Goal: Check status: Check status

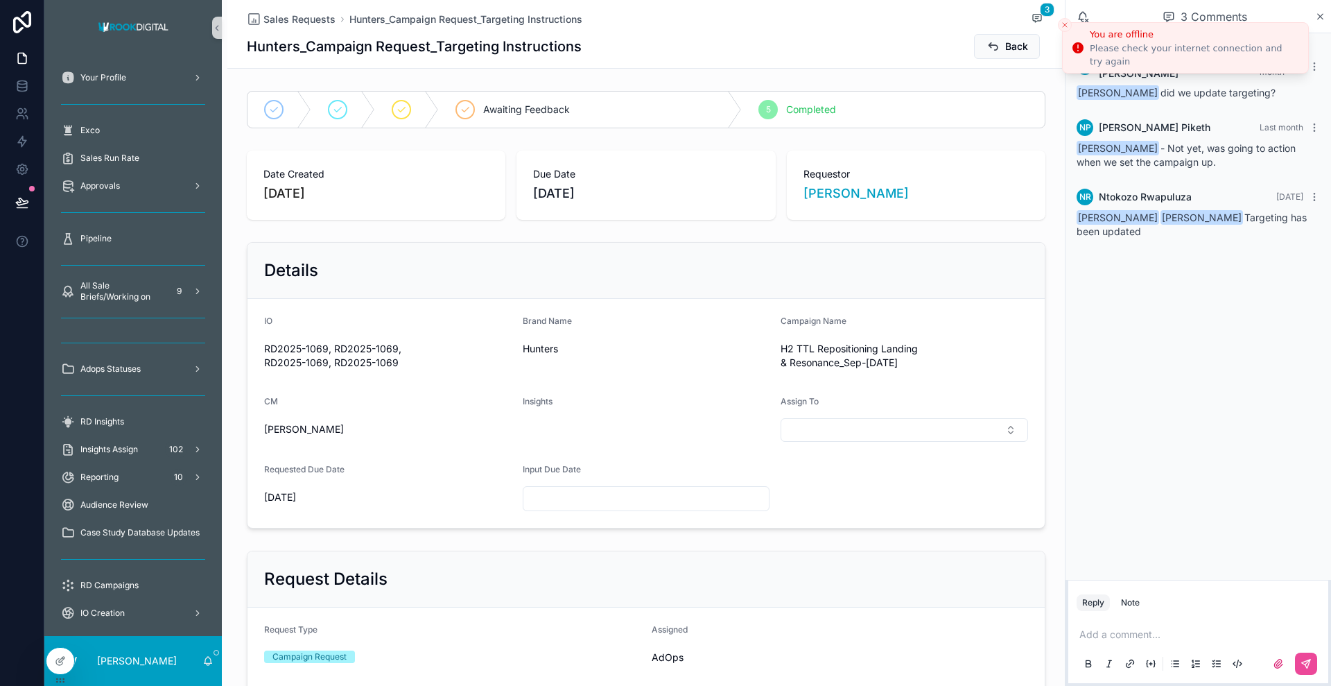
click at [1062, 24] on icon "Close toast" at bounding box center [1065, 25] width 8 height 8
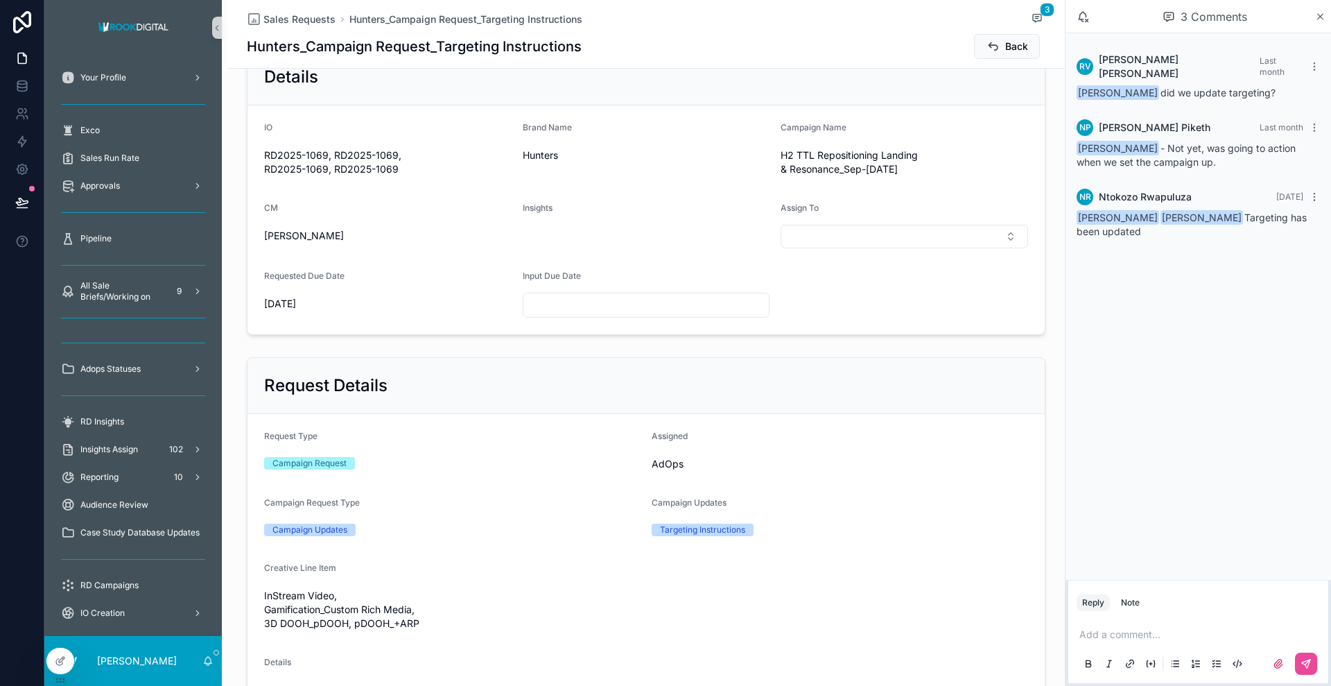
scroll to position [194, 0]
click at [116, 175] on div "Approvals" at bounding box center [133, 186] width 144 height 22
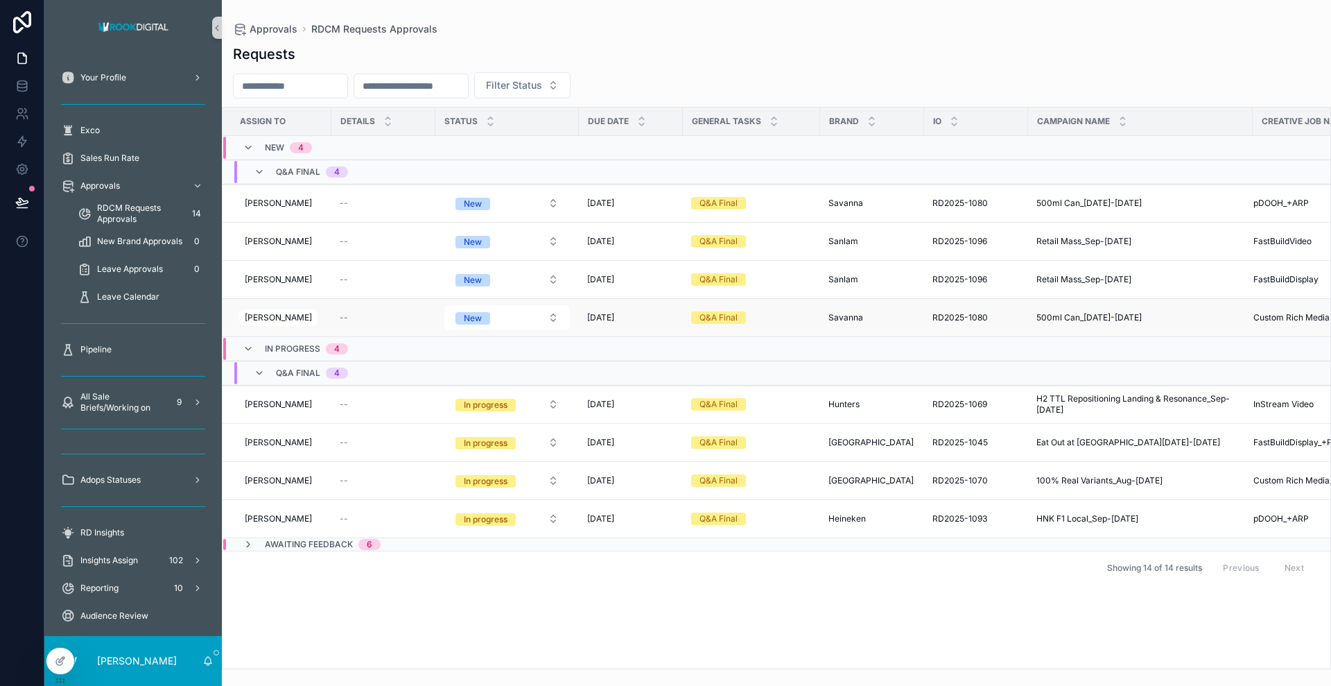
scroll to position [0, 76]
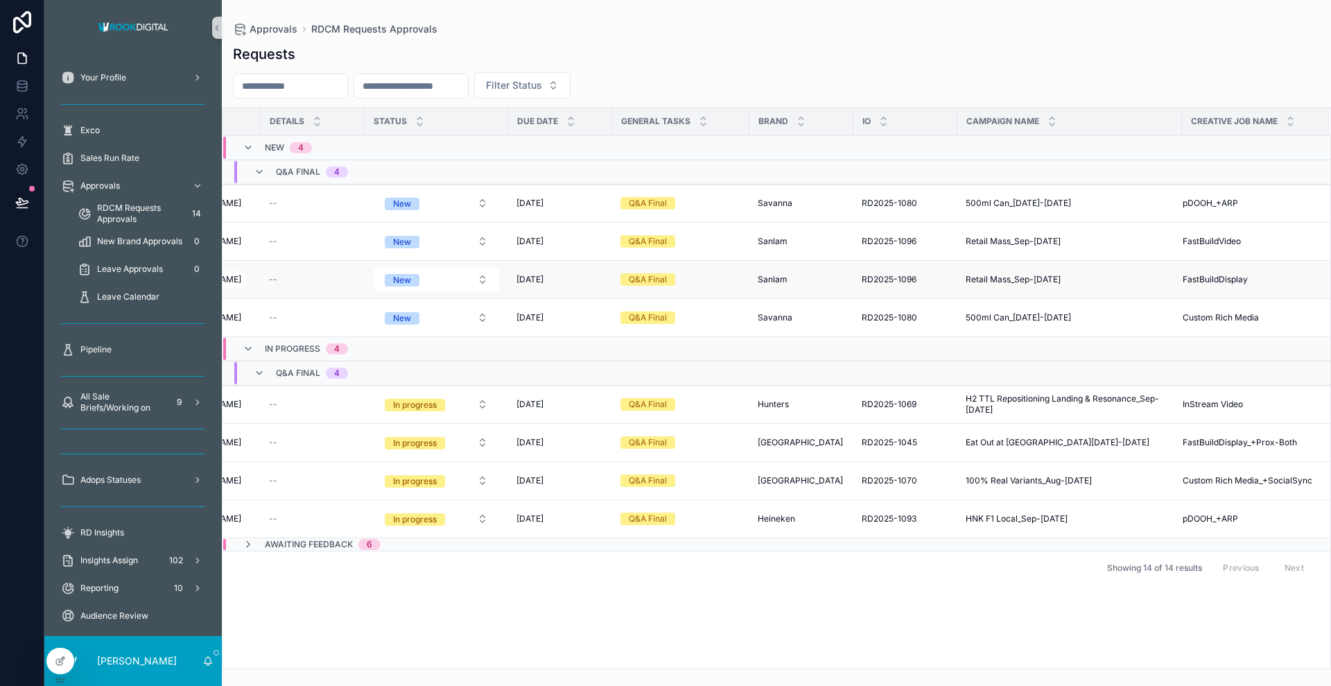
click at [1183, 276] on td "FastBuildDisplay FastBuildDisplay" at bounding box center [1255, 280] width 147 height 38
click at [1198, 275] on span "FastBuildDisplay" at bounding box center [1215, 279] width 65 height 11
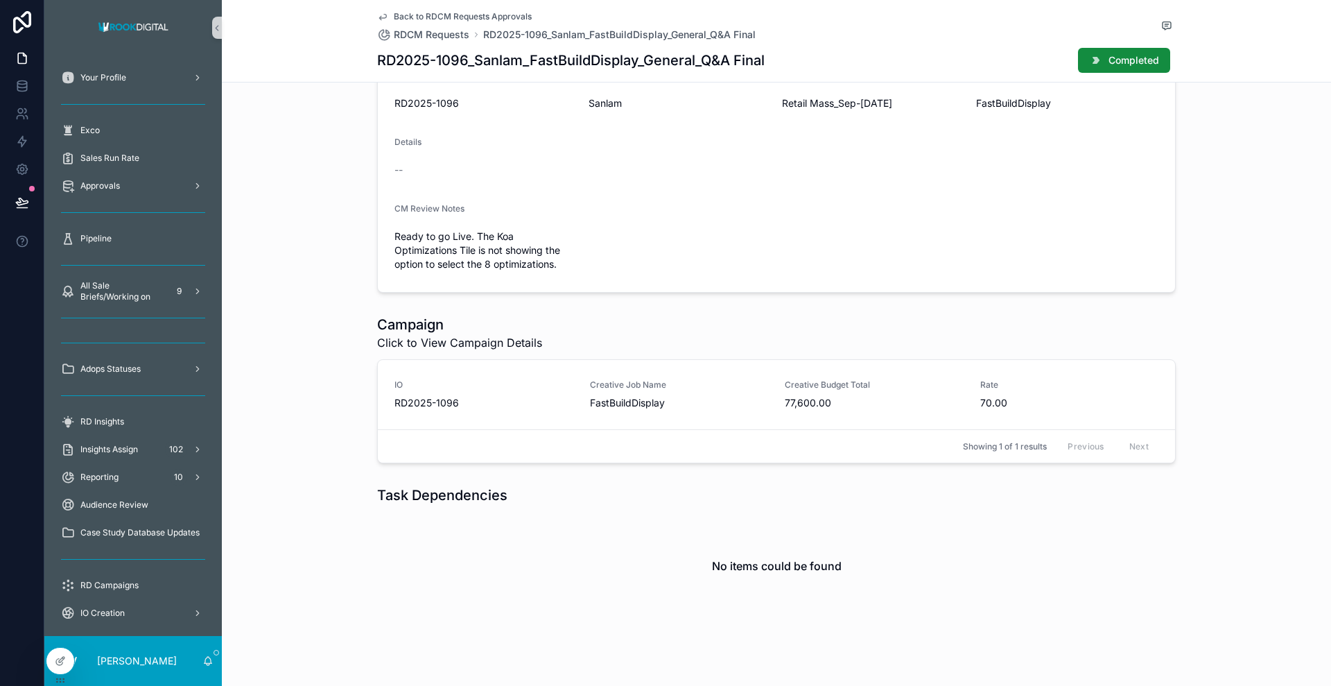
scroll to position [288, 0]
click at [614, 390] on div "Creative Job Name FastBuildDisplay" at bounding box center [679, 393] width 179 height 31
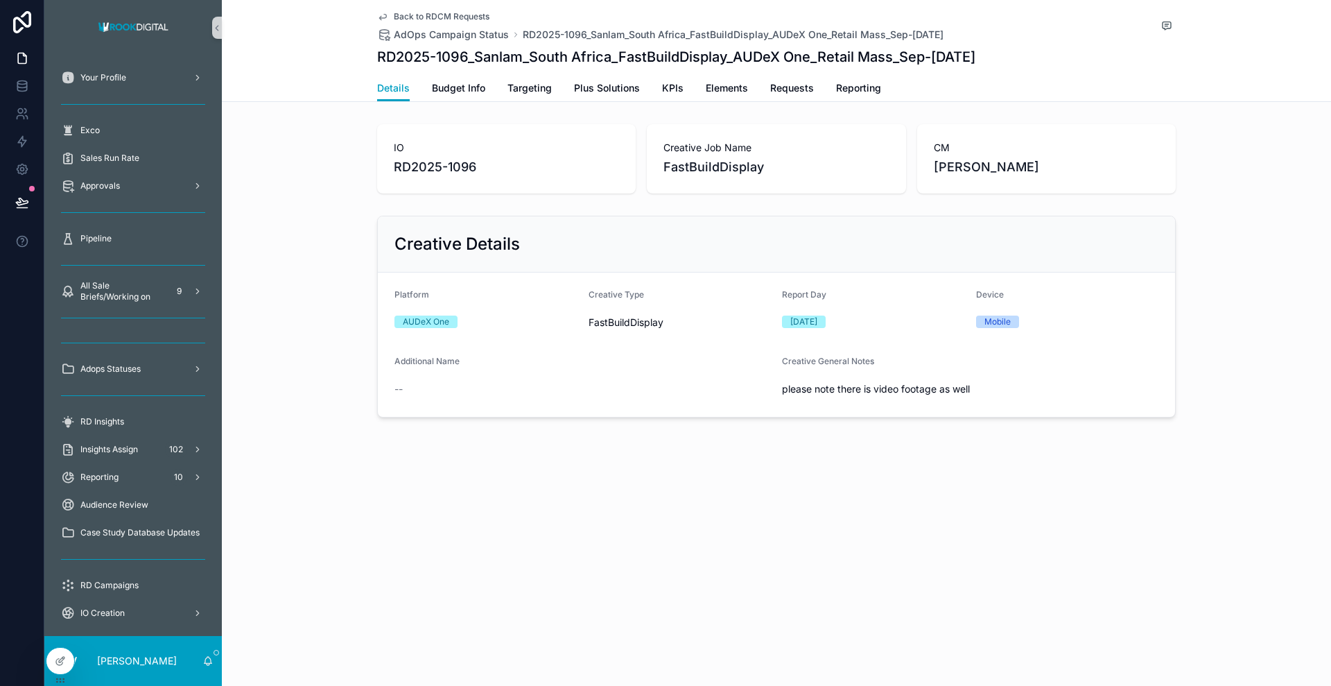
click at [460, 72] on div "Back to RDCM Requests AdOps Campaign Status RD2025-1096_Sanlam_South Africa_Fas…" at bounding box center [776, 37] width 799 height 75
click at [448, 83] on span "Budget Info" at bounding box center [458, 88] width 53 height 14
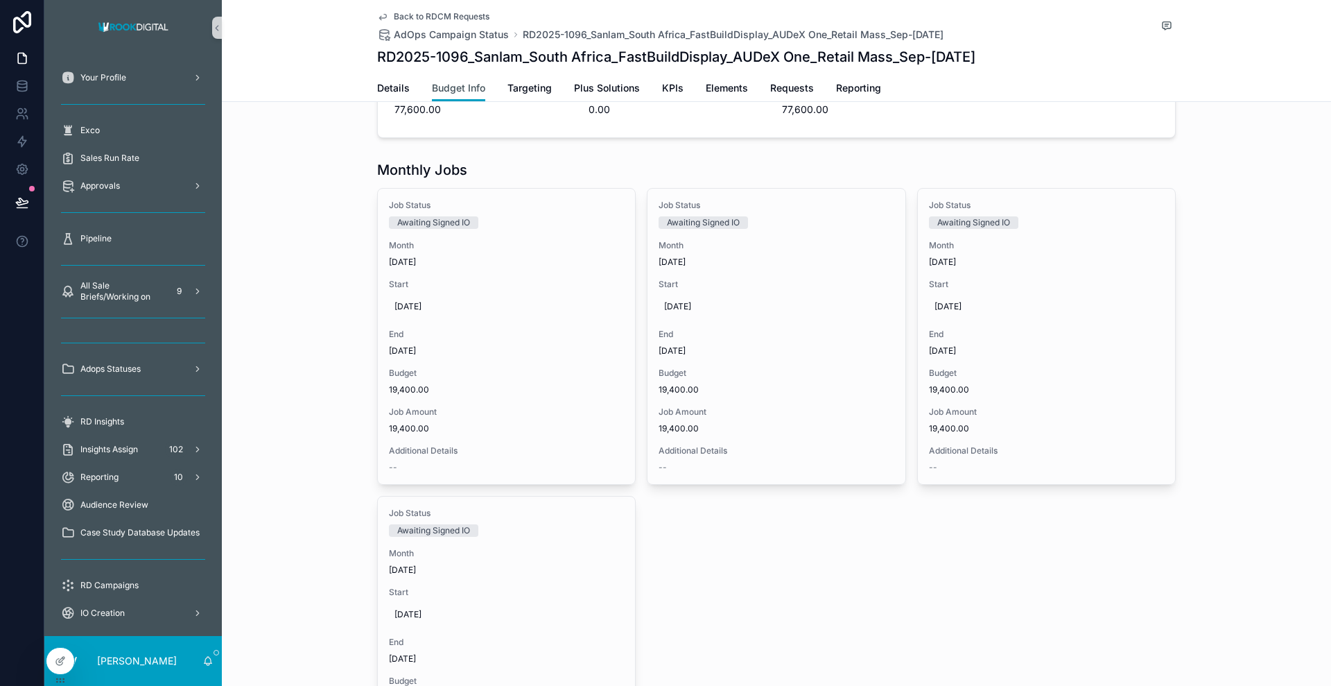
scroll to position [276, 0]
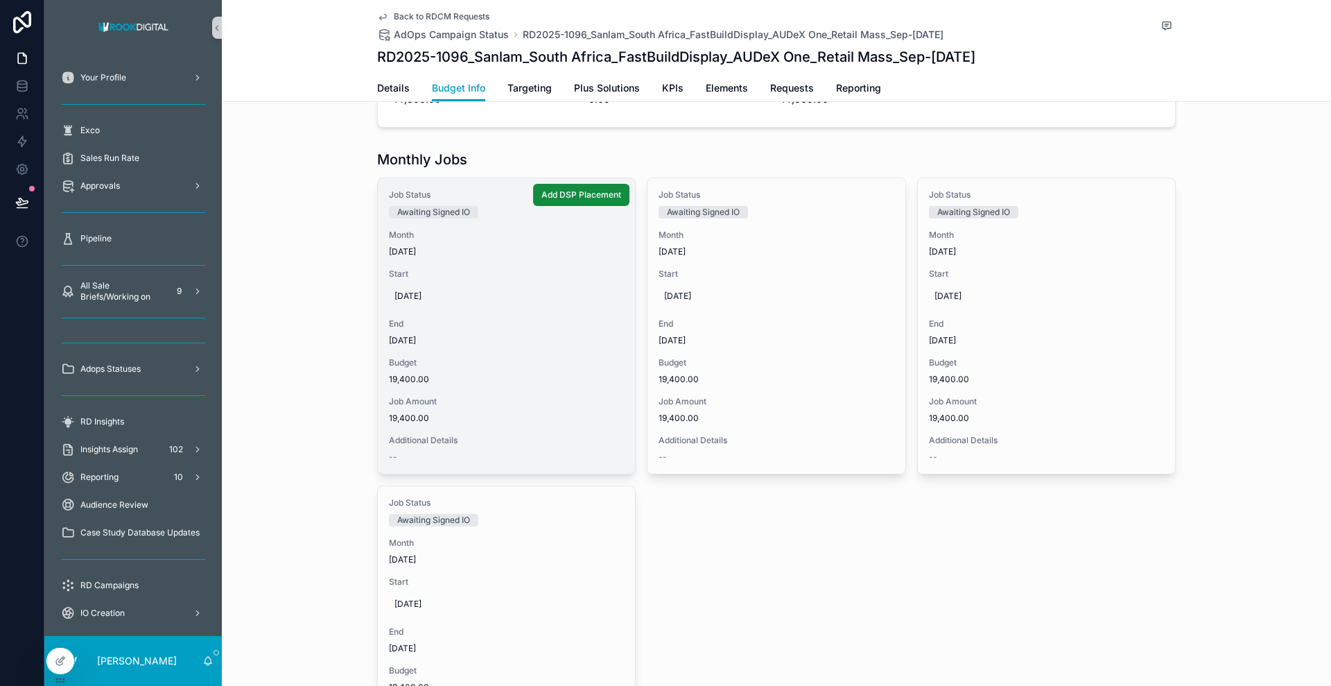
click at [412, 293] on span "[DATE]" at bounding box center [507, 296] width 224 height 11
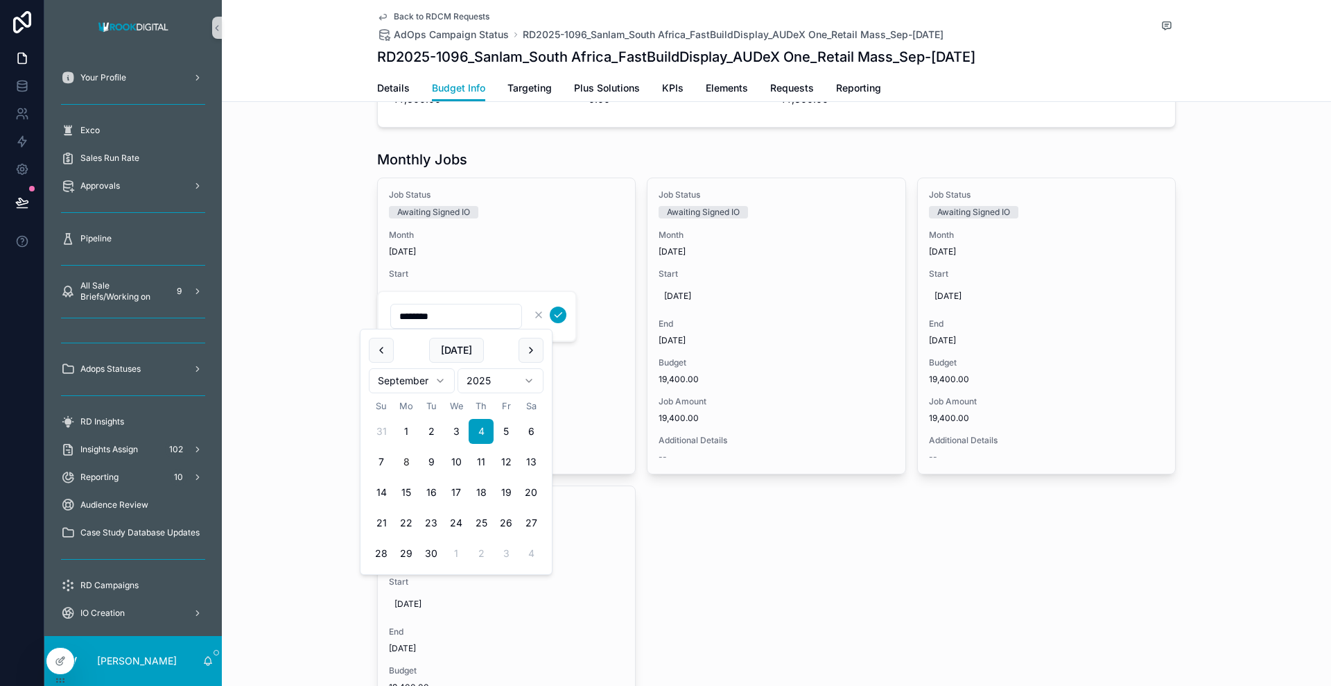
click at [399, 456] on button "8" at bounding box center [406, 461] width 25 height 25
type input "********"
click at [557, 312] on icon "scrollable content" at bounding box center [558, 314] width 11 height 11
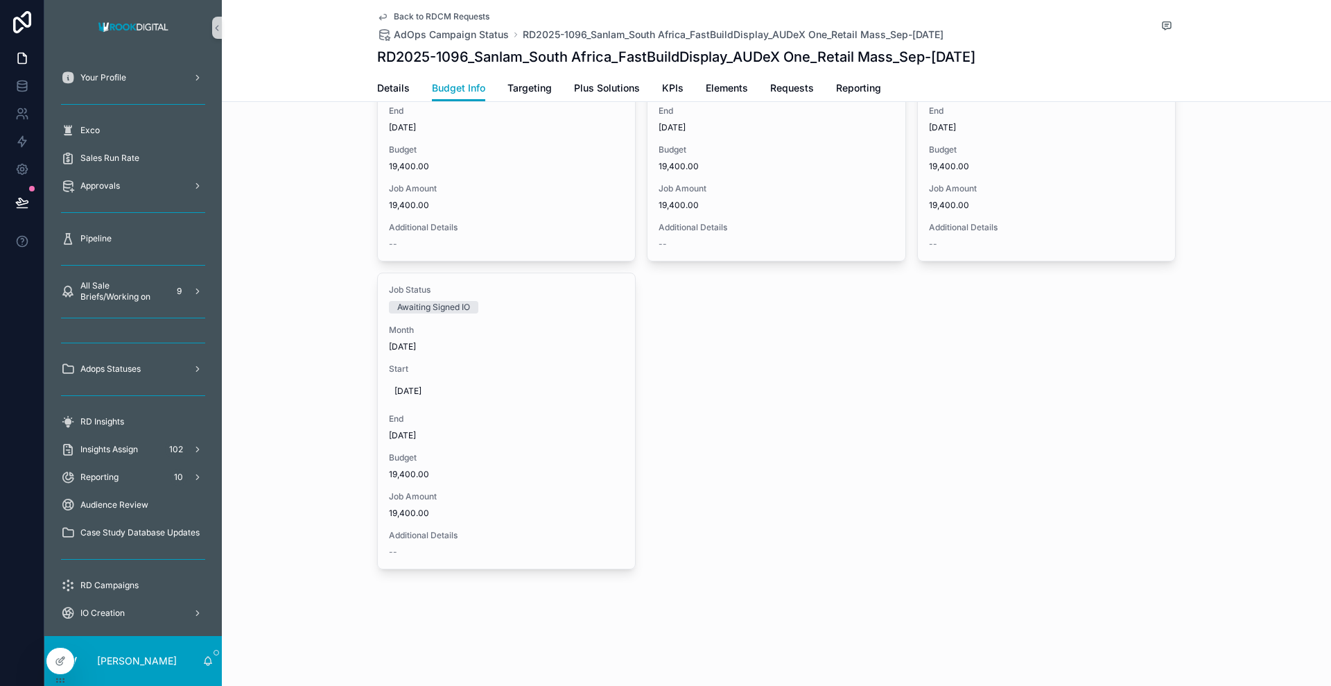
scroll to position [280, 0]
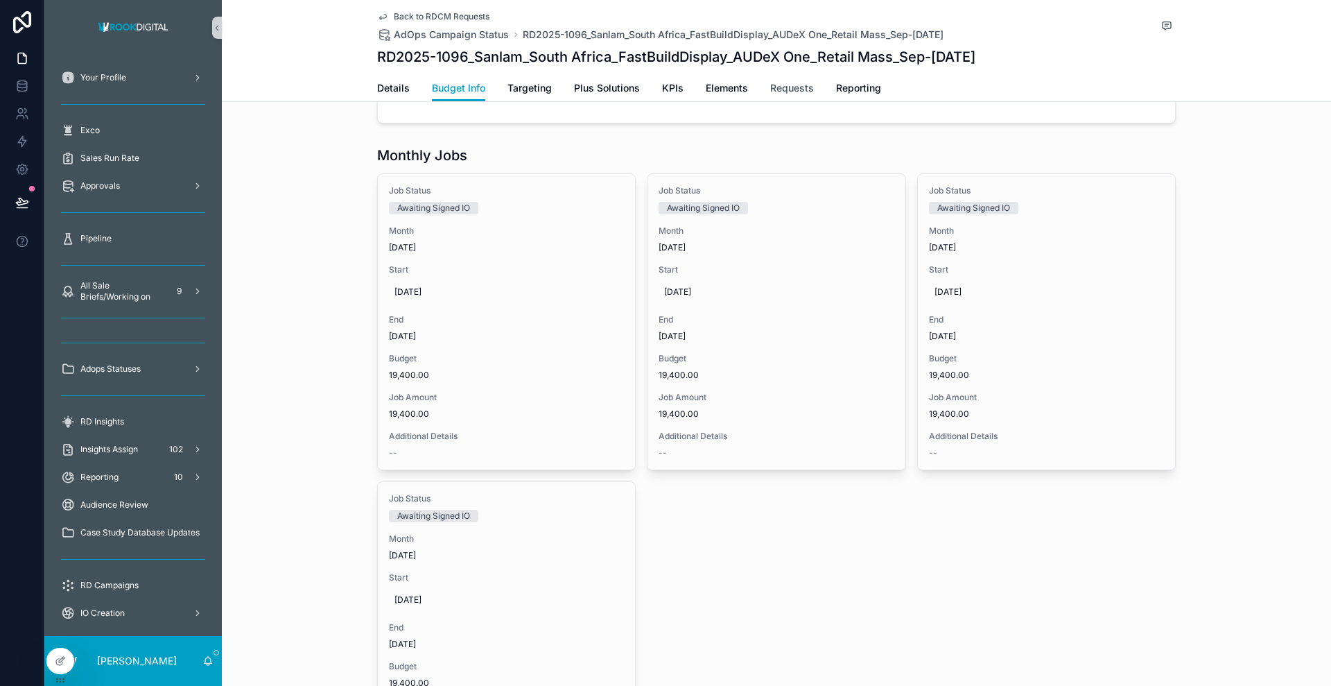
click at [797, 94] on span "Requests" at bounding box center [792, 88] width 44 height 14
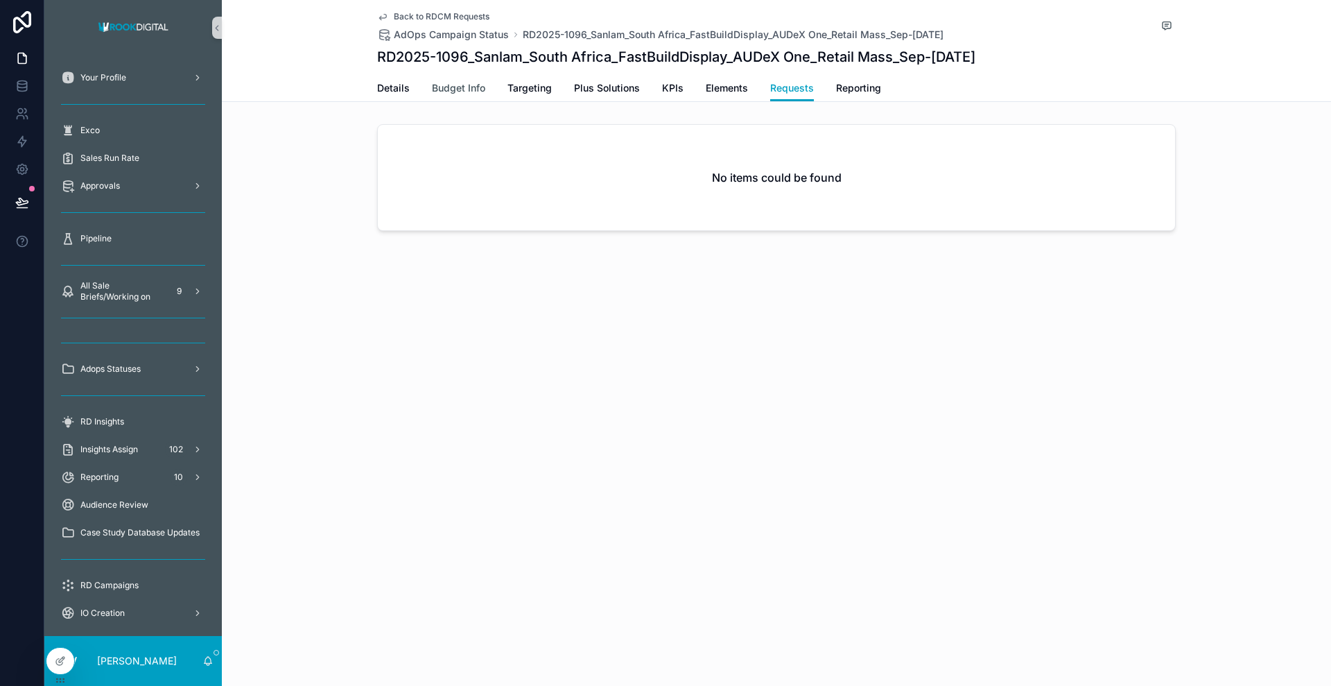
click at [447, 93] on span "Budget Info" at bounding box center [458, 88] width 53 height 14
